Goal: Find specific page/section: Find specific page/section

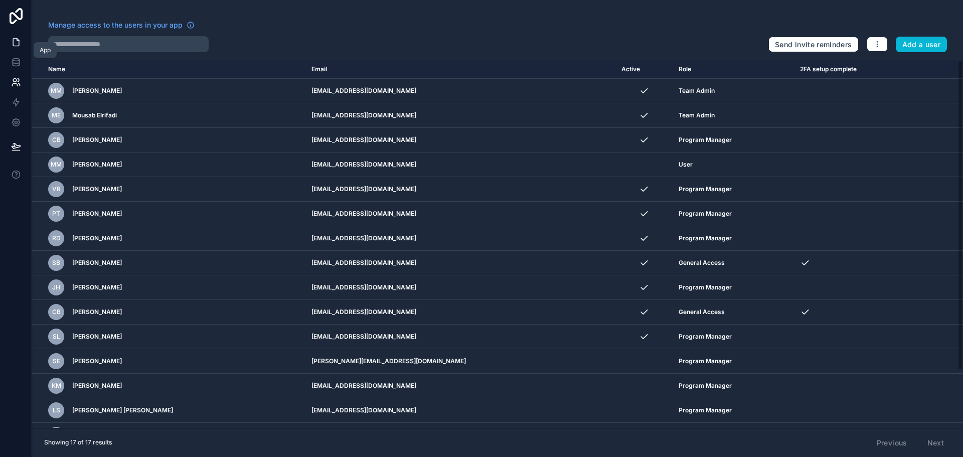
click at [17, 37] on link at bounding box center [16, 42] width 32 height 20
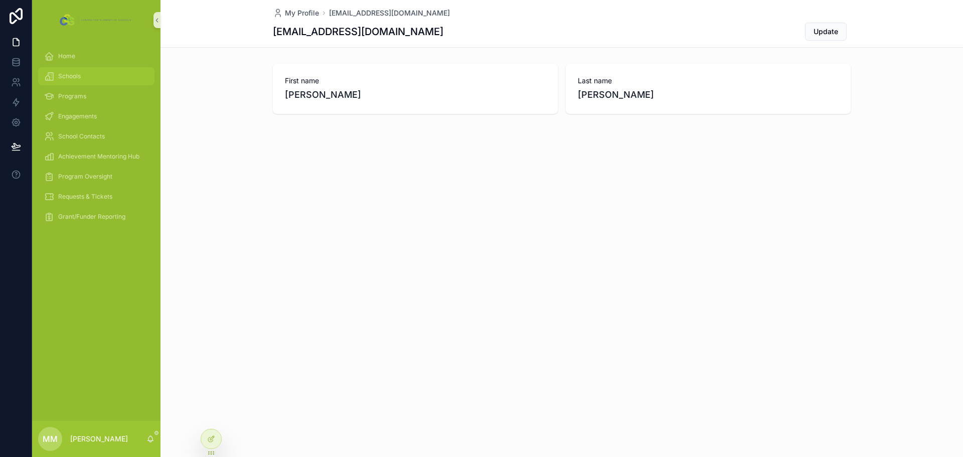
click at [74, 70] on div "Schools" at bounding box center [96, 76] width 104 height 16
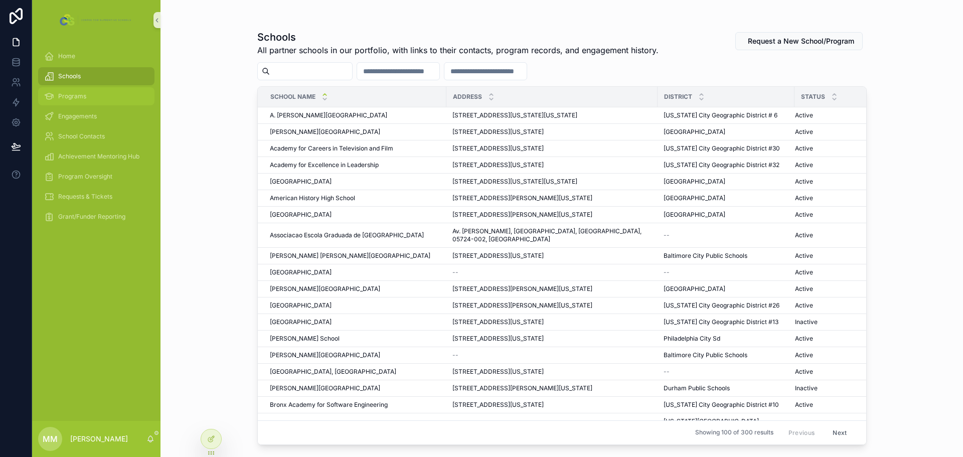
click at [77, 93] on span "Programs" at bounding box center [72, 96] width 28 height 8
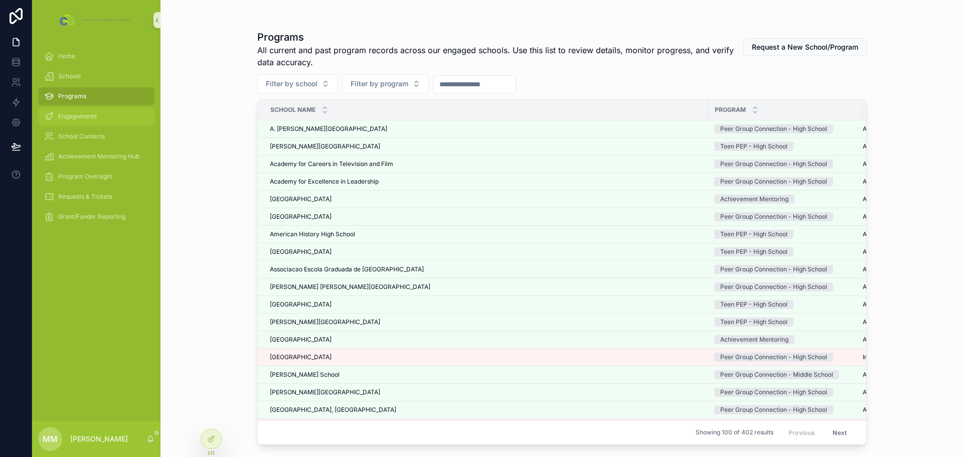
click at [80, 118] on span "Engagements" at bounding box center [77, 116] width 39 height 8
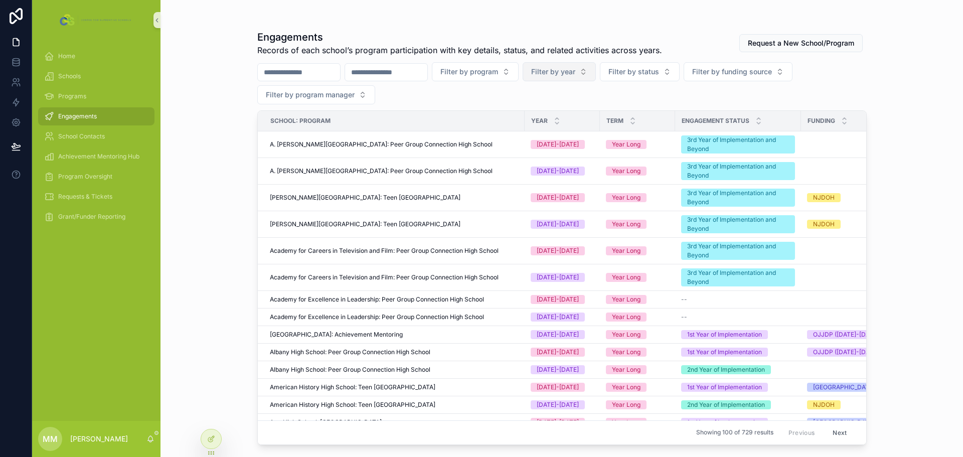
click at [596, 66] on button "Filter by year" at bounding box center [559, 71] width 73 height 19
click at [579, 127] on div "[DATE]-[DATE]" at bounding box center [609, 128] width 120 height 16
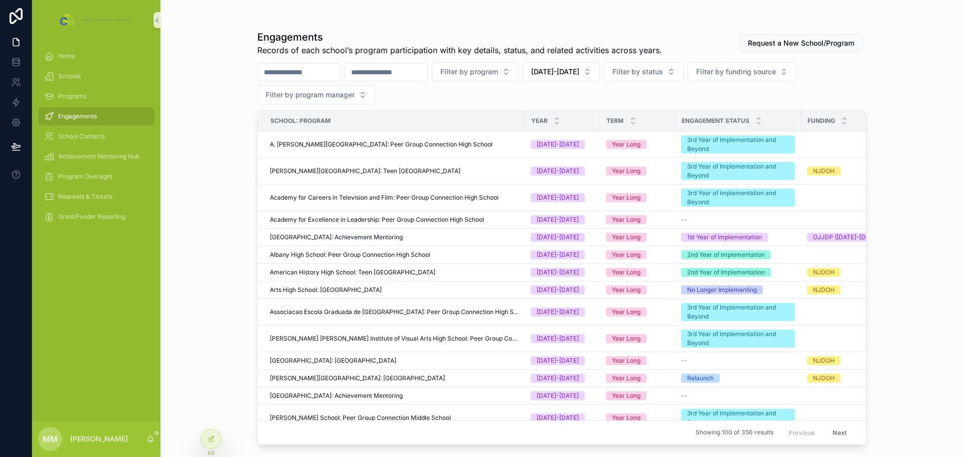
click at [450, 96] on div "Filter by program [DATE]-[DATE] Filter by status Filter by funding source Filte…" at bounding box center [561, 83] width 609 height 42
click at [579, 74] on span "[DATE]-[DATE]" at bounding box center [555, 72] width 48 height 10
click at [578, 117] on div "None" at bounding box center [607, 112] width 120 height 16
